Goal: Task Accomplishment & Management: Use online tool/utility

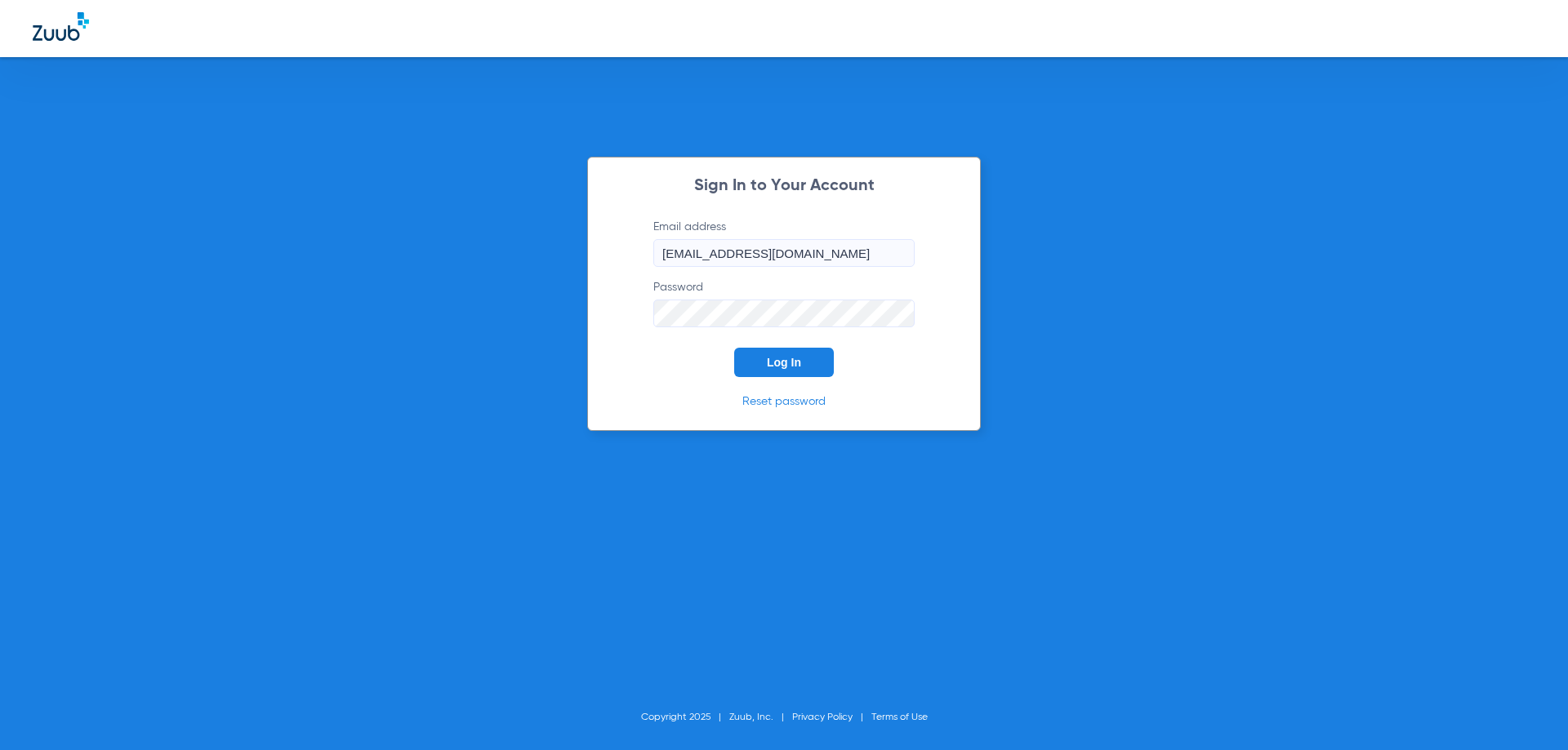
click at [761, 358] on button "Log In" at bounding box center [784, 363] width 100 height 30
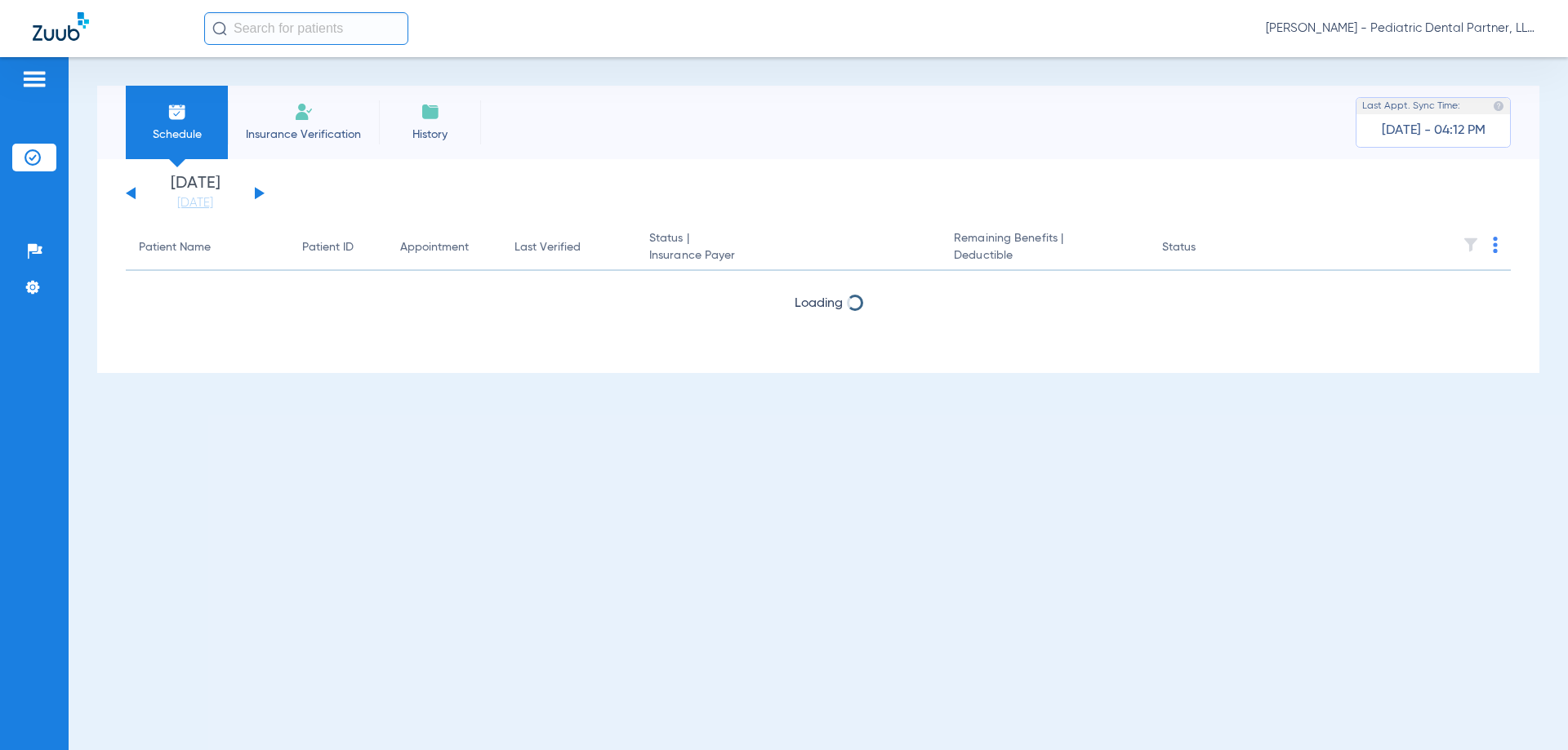
click at [265, 192] on app-single-date-navigator "[DATE] [DATE] [DATE] [DATE] [DATE] [DATE] [DATE] [DATE] [DATE] [DATE] [DATE] [D…" at bounding box center [819, 193] width 1385 height 36
click at [261, 191] on button at bounding box center [259, 193] width 10 height 12
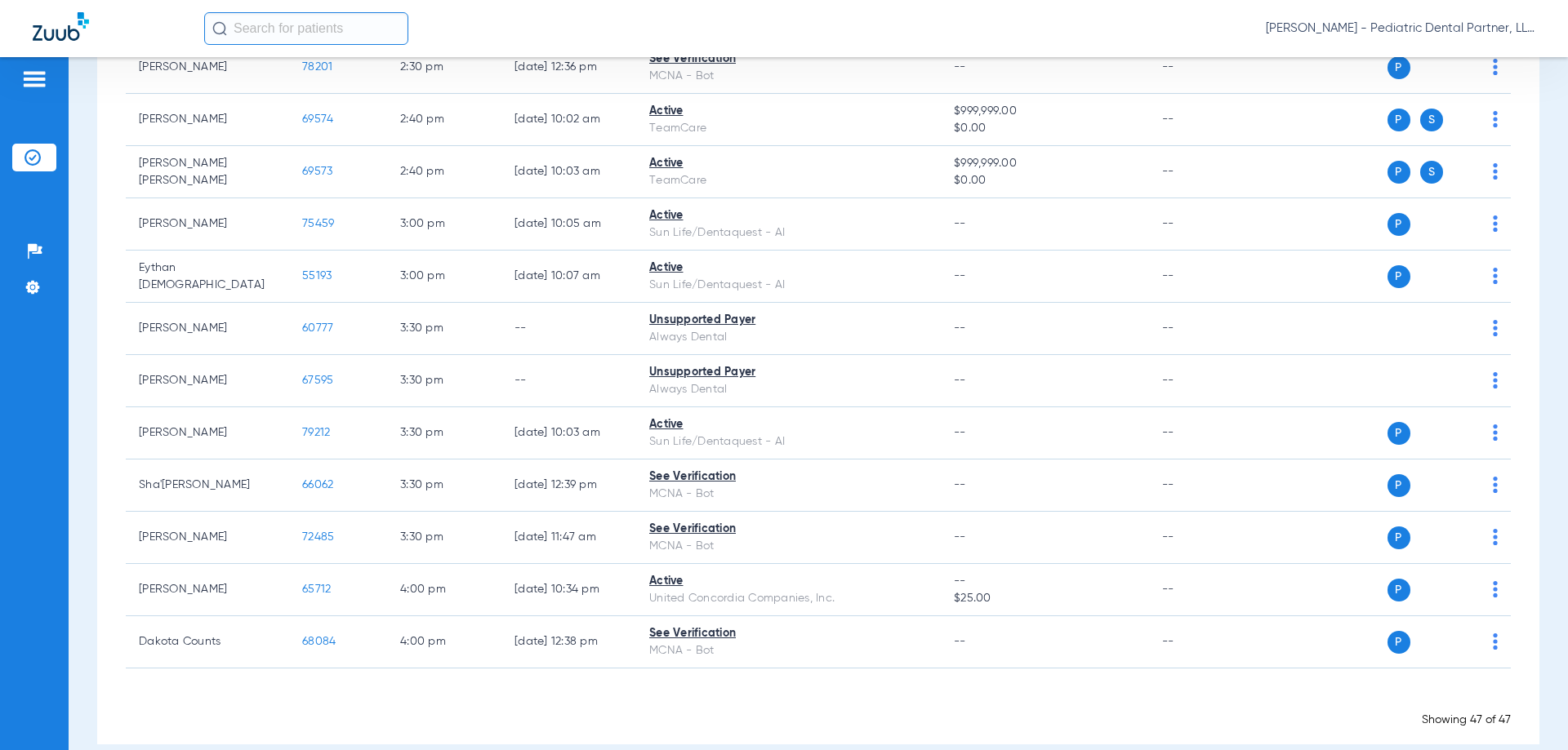
scroll to position [2350, 0]
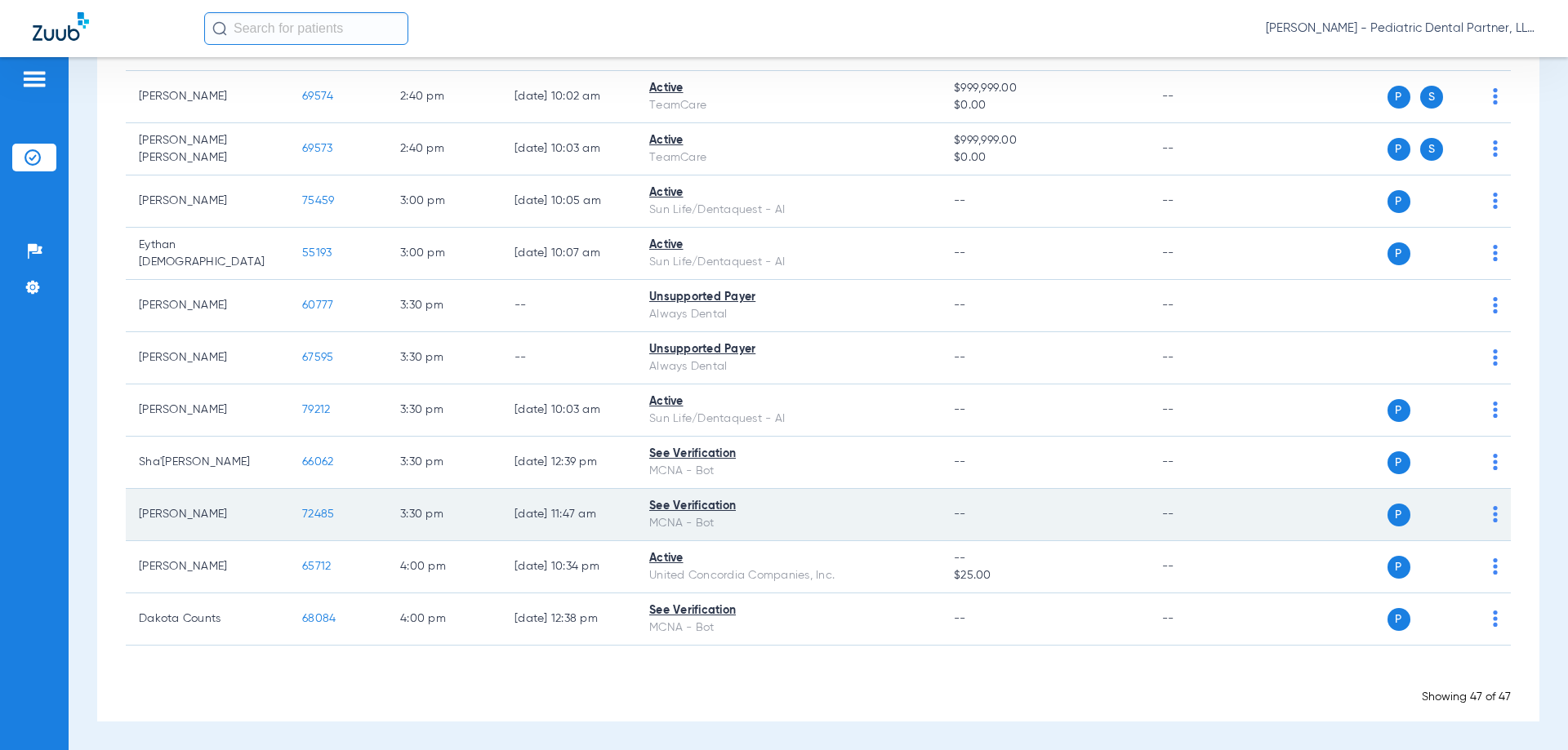
click at [328, 517] on span "72485" at bounding box center [318, 514] width 31 height 11
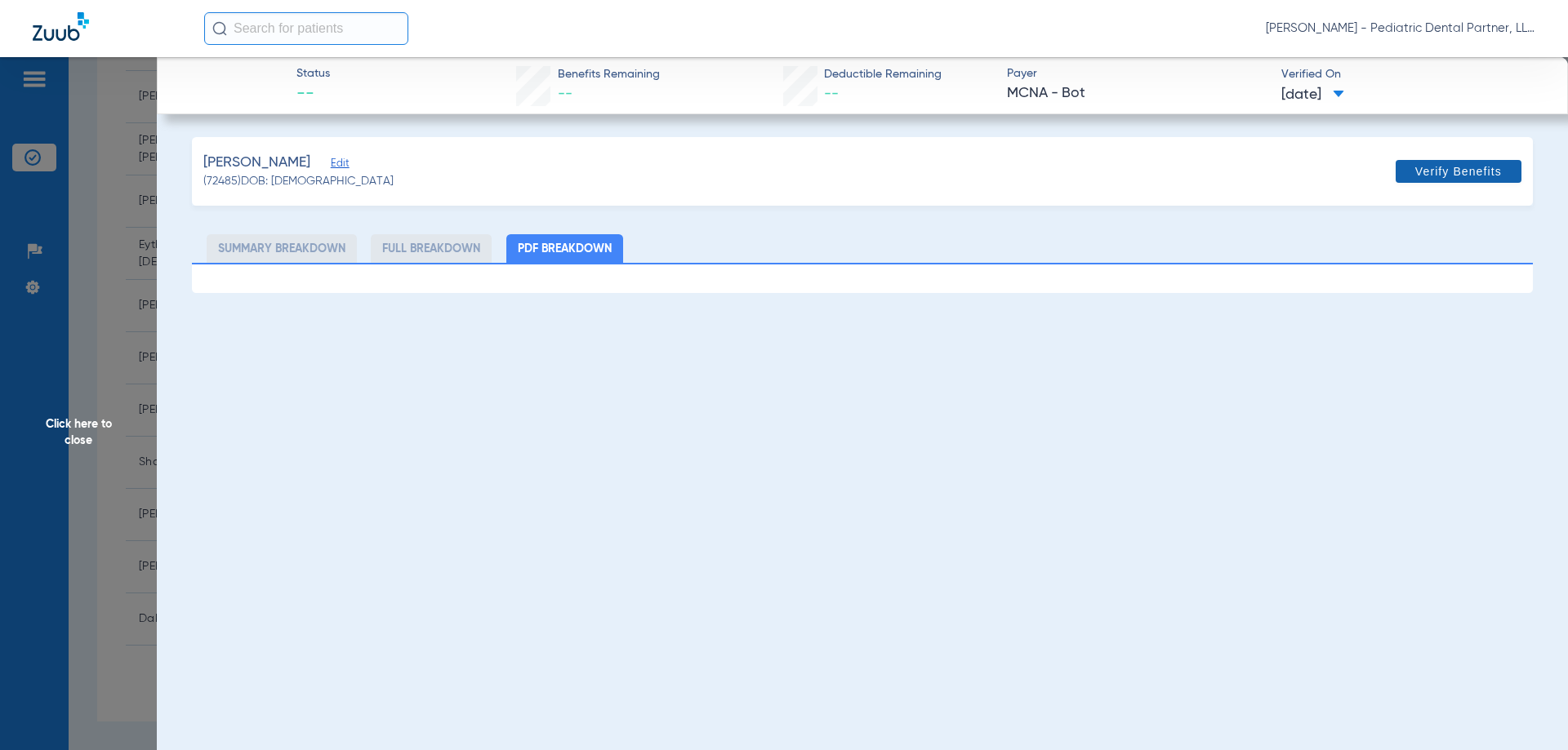
click at [1423, 174] on span "Verify Benefits" at bounding box center [1458, 171] width 87 height 13
click at [80, 436] on span "Click here to close" at bounding box center [78, 432] width 157 height 750
